Goal: Task Accomplishment & Management: Manage account settings

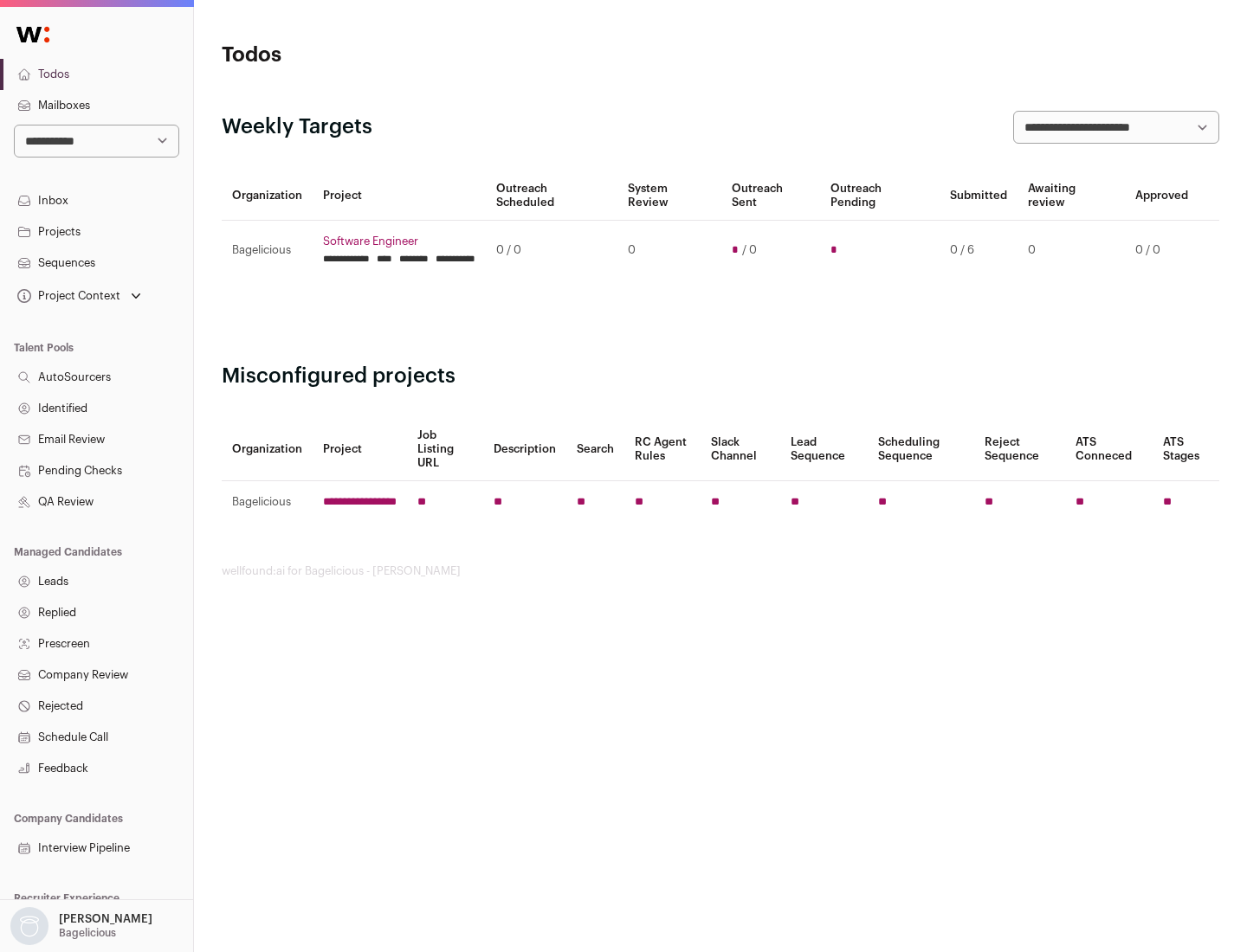
click at [96, 231] on link "Projects" at bounding box center [97, 232] width 193 height 31
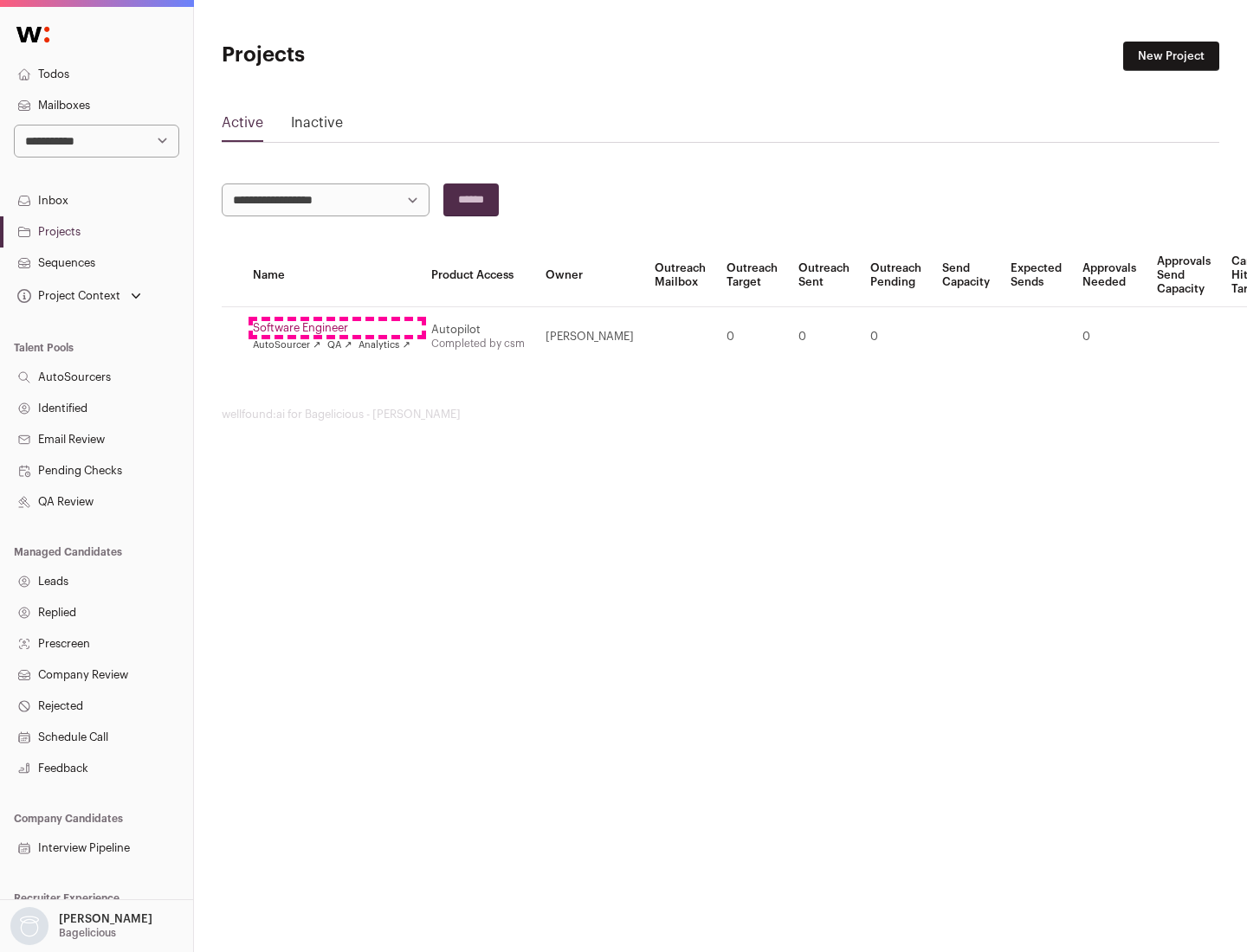
click at [337, 328] on link "Software Engineer" at bounding box center [332, 328] width 157 height 14
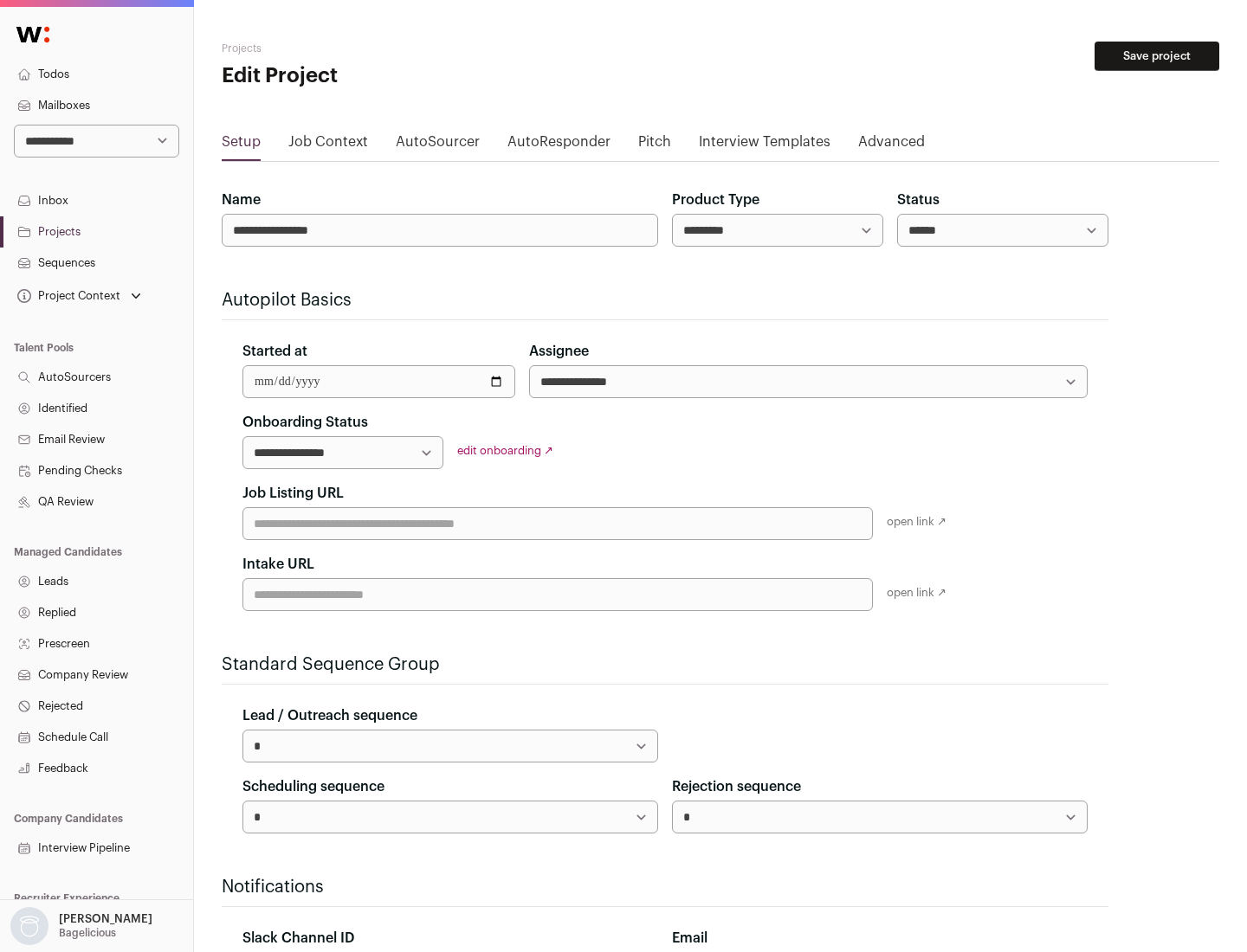
click at [1157, 56] on button "Save project" at bounding box center [1157, 56] width 125 height 30
